Goal: Book appointment/travel/reservation

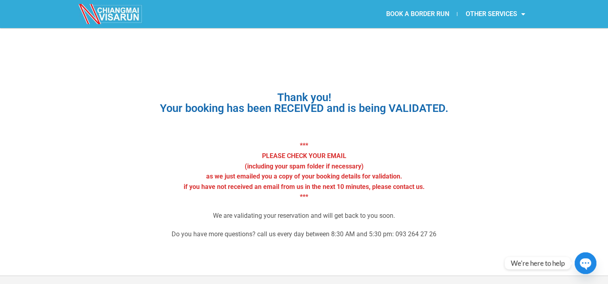
click at [411, 10] on link "BOOK A BORDER RUN" at bounding box center [417, 14] width 79 height 18
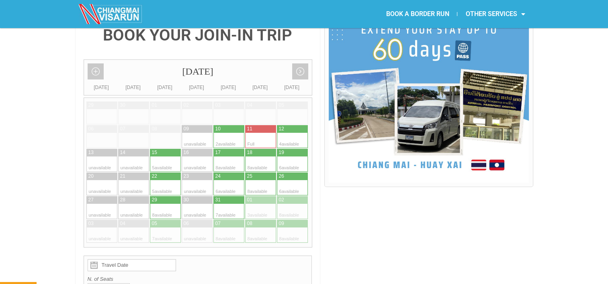
scroll to position [184, 0]
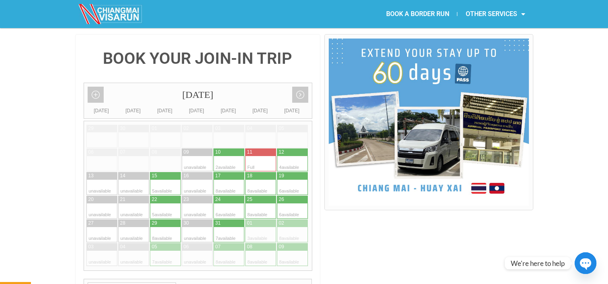
click at [293, 156] on div at bounding box center [300, 163] width 16 height 15
type input "12 October 2025"
radio input "true"
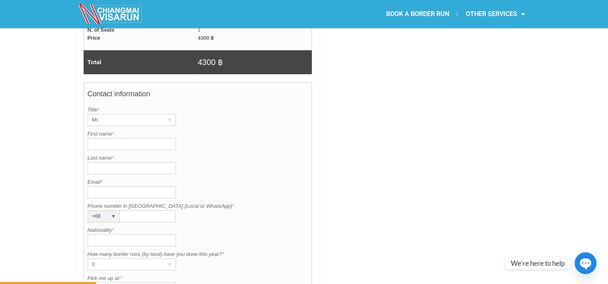
scroll to position [582, 0]
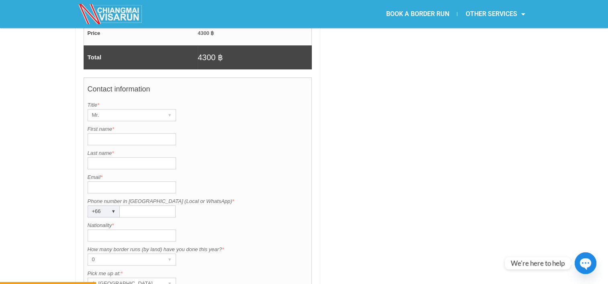
click at [135, 133] on input "First name *" at bounding box center [132, 139] width 88 height 12
type input "Koji"
click at [146, 157] on input "Last name *" at bounding box center [132, 163] width 88 height 12
type input "Takaai"
click at [110, 230] on input "Nationality *" at bounding box center [132, 236] width 88 height 12
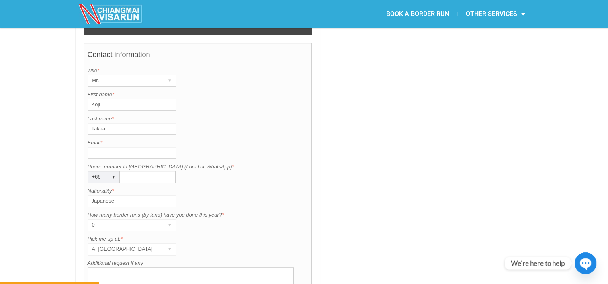
scroll to position [602, 0]
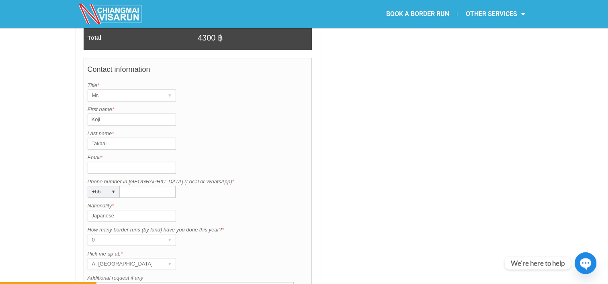
type input "Japanese"
click at [103, 162] on input "Email *" at bounding box center [132, 168] width 88 height 12
type input "couzy.takaai@gmail.com"
click at [131, 186] on input "Phone number in Thailand (Local or WhatsApp) *" at bounding box center [148, 192] width 56 height 12
click at [89, 162] on input "couzy.takaai@gmail.com" at bounding box center [132, 168] width 88 height 12
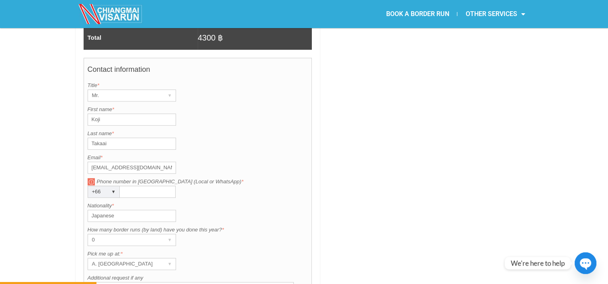
click at [127, 186] on input "Phone number in Thailand (Local or WhatsApp) *" at bounding box center [148, 192] width 56 height 12
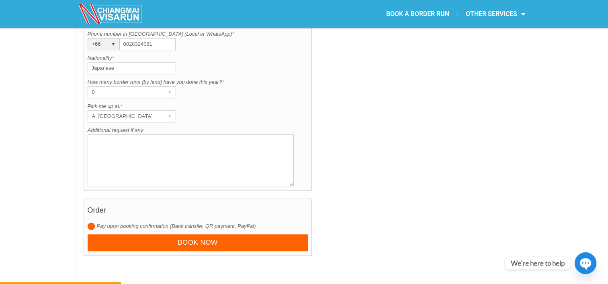
scroll to position [755, 0]
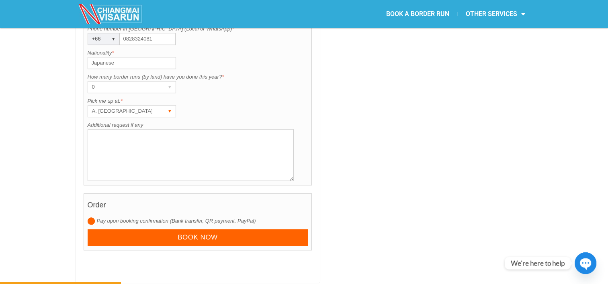
type input "0828324081"
click at [152, 106] on div "A. Centara Riverside Hotel" at bounding box center [124, 111] width 72 height 11
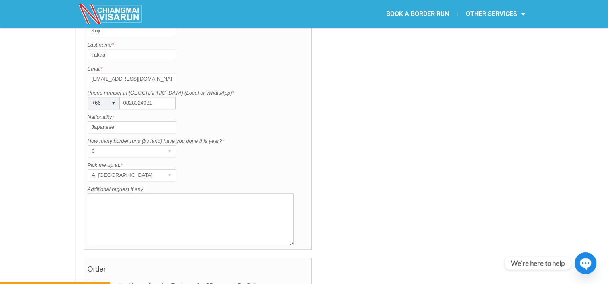
scroll to position [686, 0]
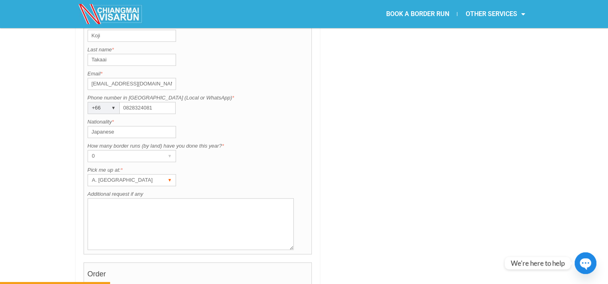
click at [159, 175] on div "A. Centara Riverside Hotel" at bounding box center [124, 180] width 72 height 11
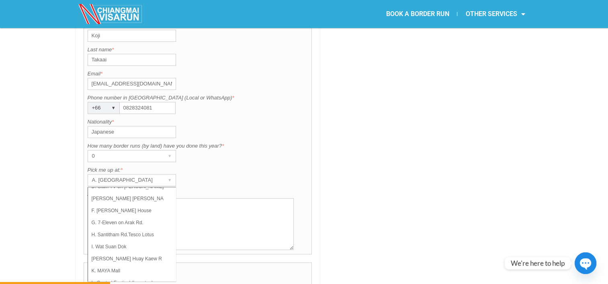
scroll to position [49, 0]
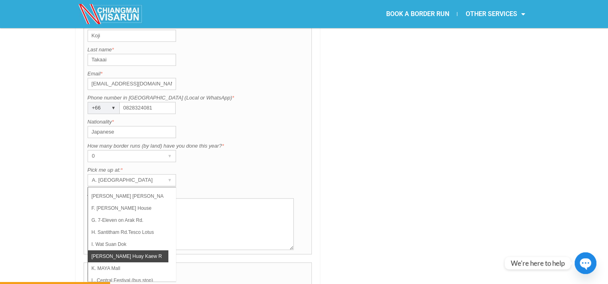
click at [154, 251] on li "J. Huay Kaew Rd. Shell Gas Station" at bounding box center [128, 257] width 80 height 12
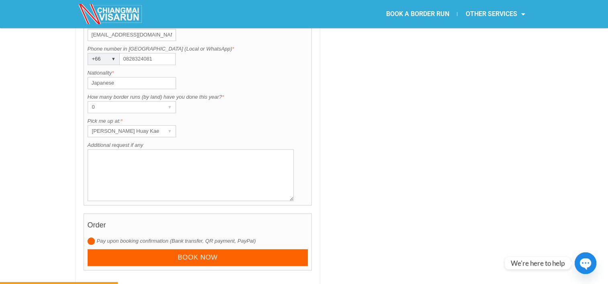
scroll to position [740, 0]
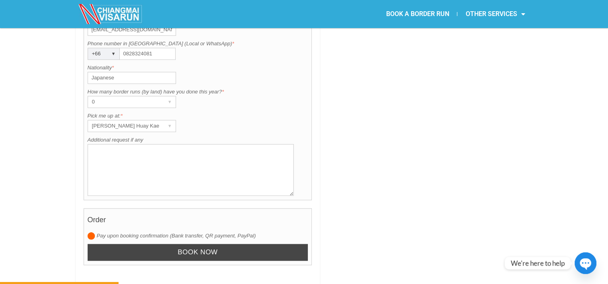
click at [221, 244] on input "Book now" at bounding box center [198, 252] width 221 height 17
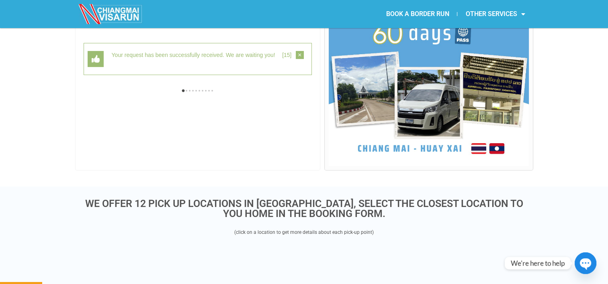
scroll to position [207, 0]
